Goal: Information Seeking & Learning: Learn about a topic

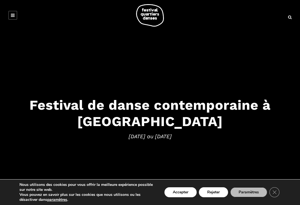
click at [11, 17] on link at bounding box center [12, 15] width 9 height 9
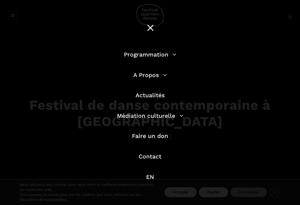
click at [149, 56] on link "Programmation" at bounding box center [150, 54] width 52 height 7
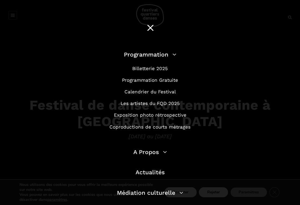
click at [152, 80] on link "Programmation Gratuite" at bounding box center [150, 80] width 56 height 6
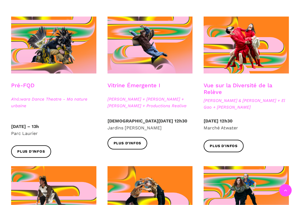
scroll to position [152, 0]
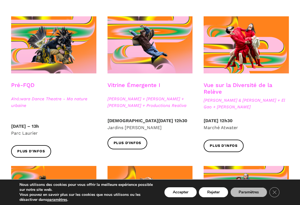
click at [221, 146] on span "Plus d'infos" at bounding box center [224, 146] width 28 height 6
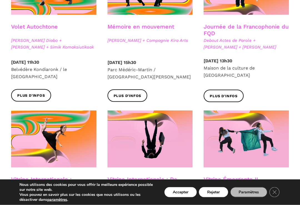
scroll to position [359, 0]
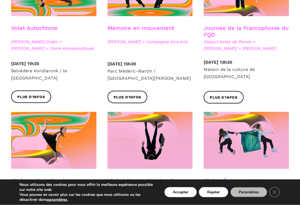
click at [124, 95] on span "Plus d'infos" at bounding box center [128, 98] width 28 height 6
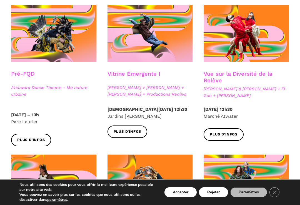
scroll to position [167, 0]
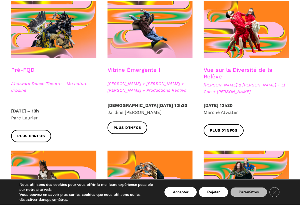
click at [219, 132] on span "Plus d'infos" at bounding box center [224, 131] width 28 height 6
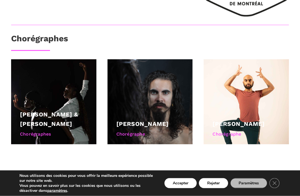
scroll to position [362, 0]
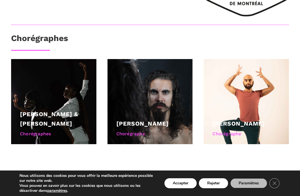
click at [237, 123] on link "[PERSON_NAME]" at bounding box center [238, 123] width 52 height 7
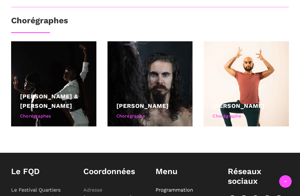
click at [142, 99] on div at bounding box center [149, 83] width 85 height 85
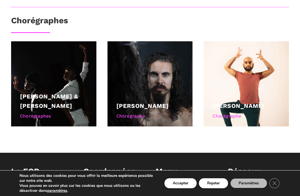
click at [138, 106] on link "[PERSON_NAME]" at bounding box center [142, 105] width 52 height 7
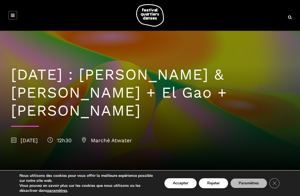
scroll to position [379, 0]
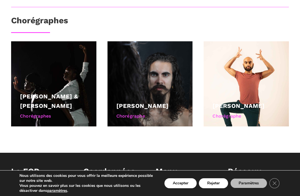
click at [45, 93] on link "[PERSON_NAME] & [PERSON_NAME]" at bounding box center [49, 101] width 58 height 16
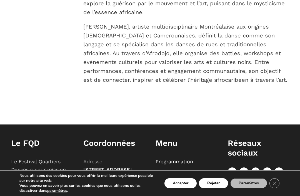
scroll to position [246, 0]
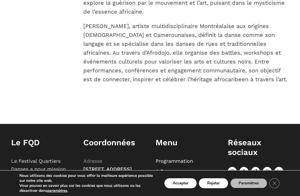
click at [176, 188] on button "Accepter" at bounding box center [180, 183] width 32 height 10
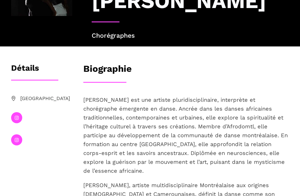
scroll to position [28, 0]
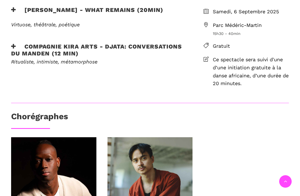
scroll to position [195, 0]
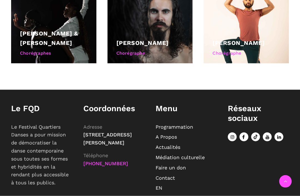
scroll to position [447, 0]
